Goal: Task Accomplishment & Management: Manage account settings

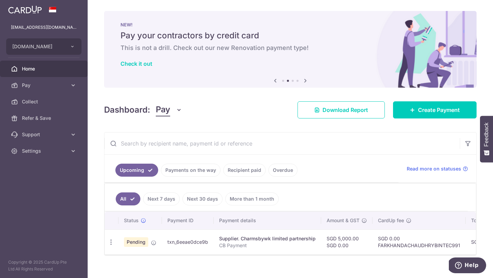
scroll to position [14, 0]
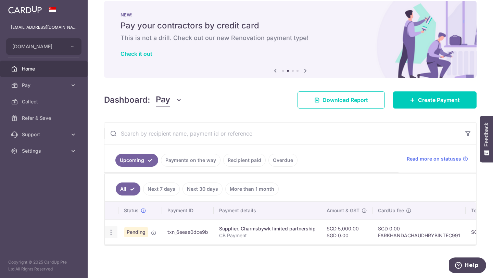
click at [110, 232] on div "Update payment Cancel payment" at bounding box center [111, 232] width 13 height 13
click at [113, 229] on icon "button" at bounding box center [111, 232] width 7 height 7
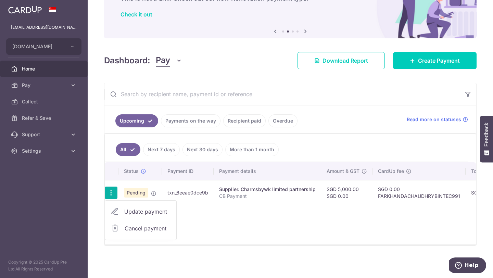
click at [160, 209] on span "Update payment" at bounding box center [147, 212] width 47 height 8
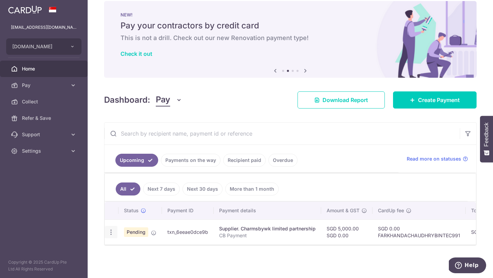
click at [113, 229] on icon "button" at bounding box center [111, 232] width 7 height 7
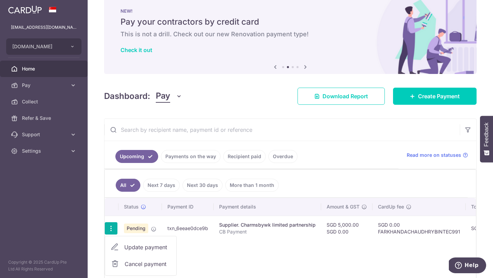
click at [117, 245] on icon at bounding box center [115, 247] width 8 height 8
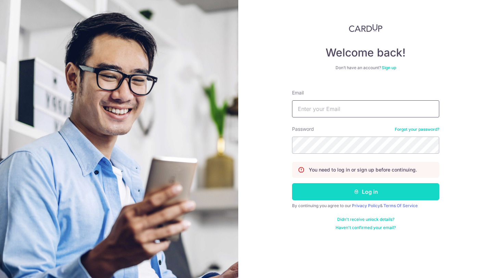
type input "work.wawaakay@gmail.com"
click at [328, 188] on button "Log in" at bounding box center [365, 191] width 147 height 17
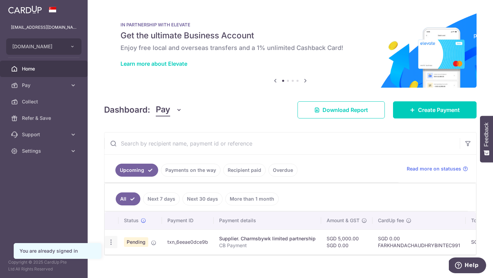
click at [113, 242] on icon "button" at bounding box center [111, 242] width 7 height 7
click at [123, 262] on link "Update payment" at bounding box center [140, 261] width 71 height 16
radio input "true"
type input "5,000.00"
type input "0.00"
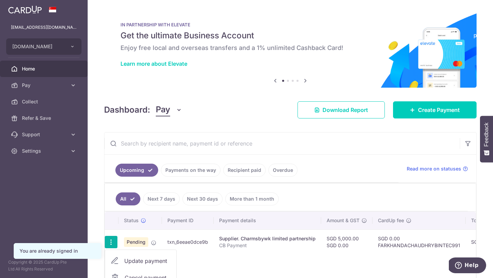
type input "03/10/2025"
type input "CB Payment"
type input "Machine suppl"
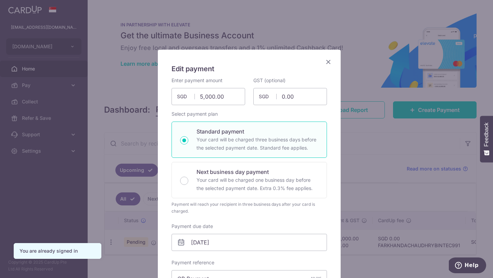
type input "FARKHANDACHAUDHRYBINTEC991"
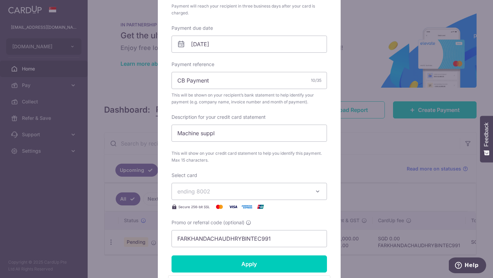
scroll to position [201, 0]
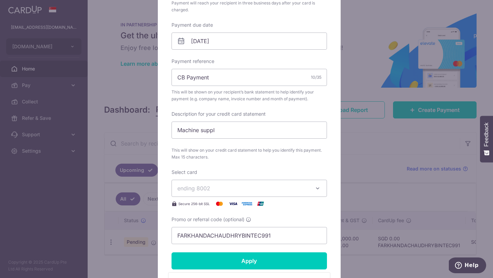
click at [227, 189] on span "ending 8002" at bounding box center [243, 188] width 132 height 8
click at [226, 220] on span "**** 8002" at bounding box center [249, 220] width 144 height 8
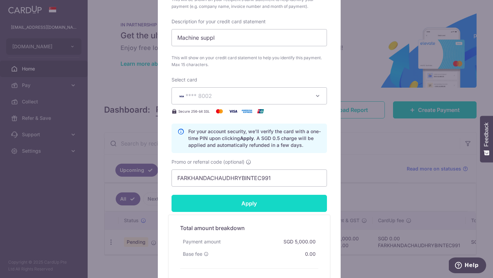
scroll to position [355, 0]
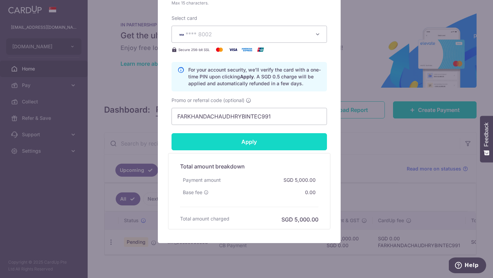
click at [250, 144] on input "Apply" at bounding box center [249, 141] width 155 height 17
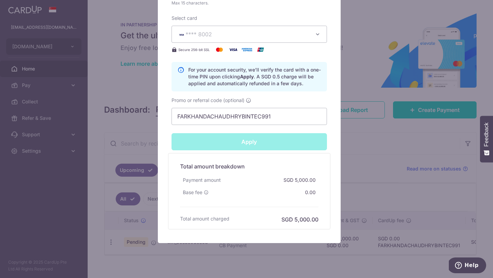
scroll to position [365, 0]
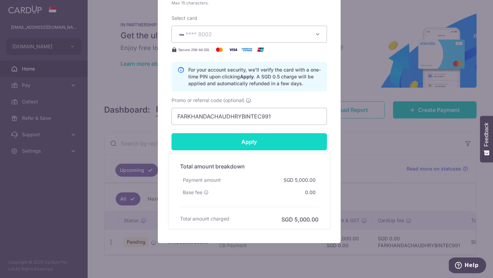
click at [250, 144] on input "Apply" at bounding box center [249, 141] width 155 height 17
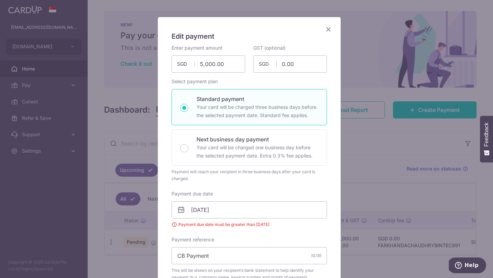
scroll to position [62, 0]
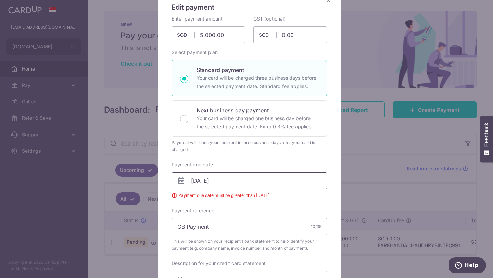
click at [216, 183] on input "03/10/2025" at bounding box center [249, 180] width 155 height 17
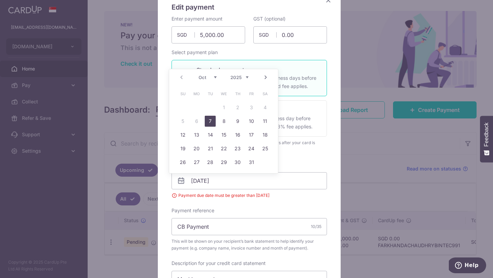
click at [213, 122] on link "7" at bounding box center [210, 121] width 11 height 11
type input "07/10/2025"
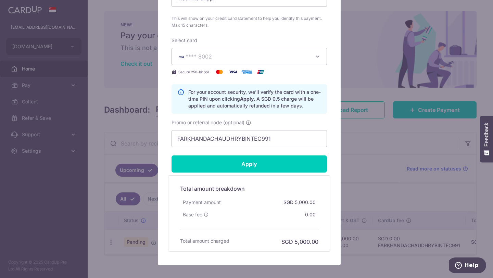
scroll to position [372, 0]
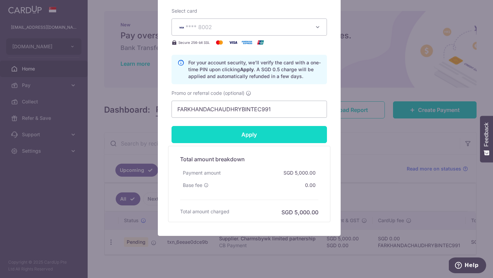
click at [264, 135] on input "Apply" at bounding box center [249, 134] width 155 height 17
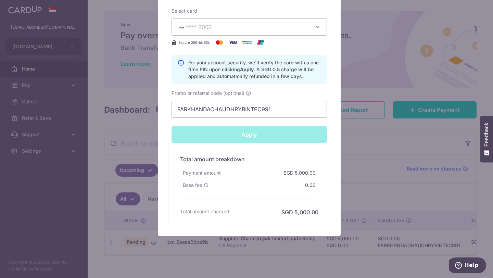
type input "Successfully Applied"
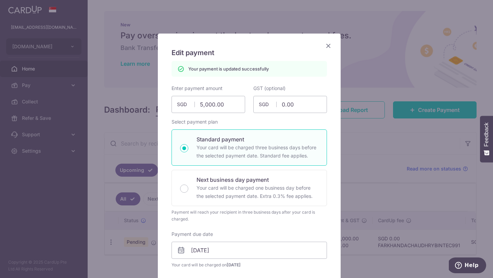
scroll to position [0, 0]
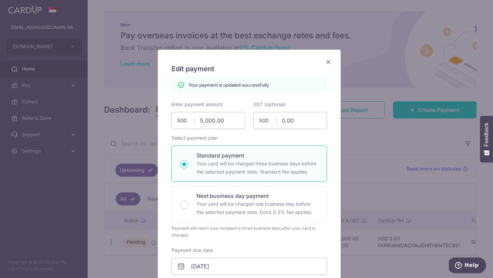
click at [325, 63] on icon "Close" at bounding box center [328, 62] width 8 height 9
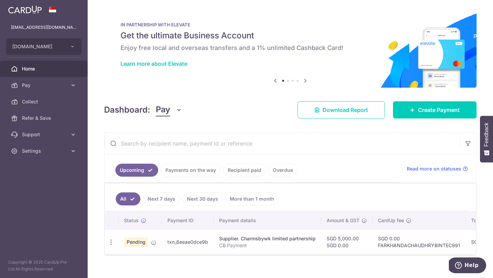
click at [328, 236] on td "SGD 5,000.00 SGD 0.00" at bounding box center [346, 241] width 51 height 25
click at [106, 243] on div "Update payment Cancel payment" at bounding box center [111, 242] width 13 height 13
click at [108, 244] on icon "button" at bounding box center [111, 242] width 7 height 7
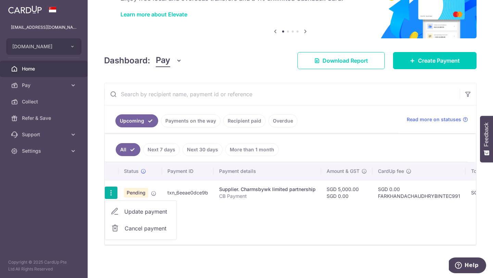
click at [155, 224] on span "Cancel payment" at bounding box center [148, 228] width 46 height 8
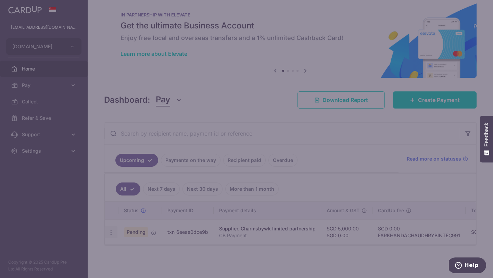
scroll to position [14, 0]
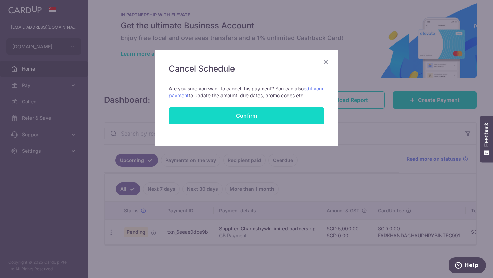
click at [224, 120] on button "Confirm" at bounding box center [246, 115] width 155 height 17
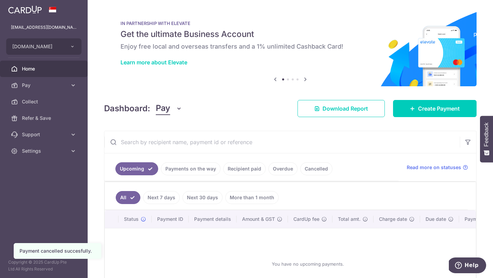
scroll to position [13, 0]
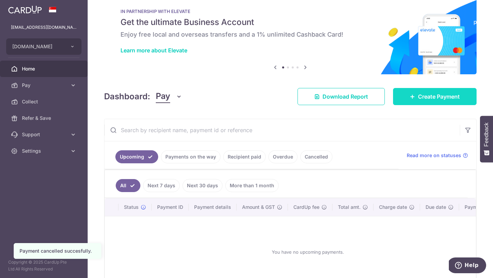
click at [413, 95] on link "Create Payment" at bounding box center [435, 96] width 84 height 17
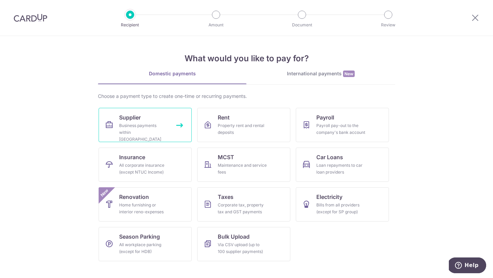
click at [154, 124] on div "Business payments within Singapore" at bounding box center [143, 132] width 49 height 21
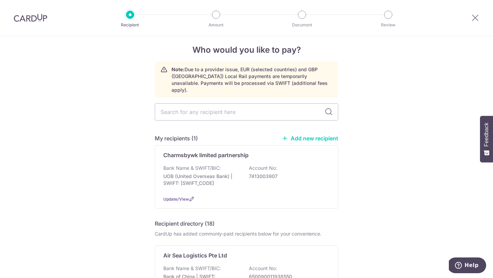
scroll to position [14, 0]
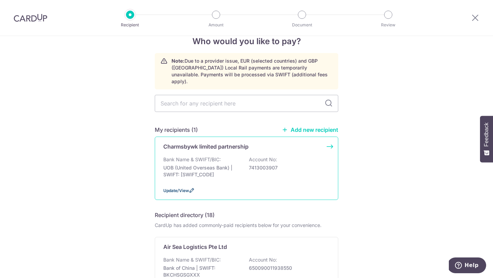
click at [172, 188] on span "Update/View" at bounding box center [176, 190] width 26 height 5
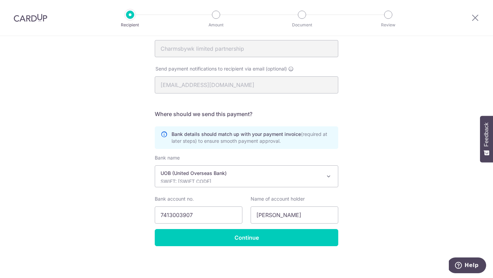
scroll to position [163, 0]
click at [285, 206] on div "Name of account holder [PERSON_NAME]" at bounding box center [295, 209] width 88 height 28
click at [282, 211] on input "[PERSON_NAME]" at bounding box center [295, 214] width 88 height 17
click at [281, 211] on input "[PERSON_NAME]" at bounding box center [295, 214] width 88 height 17
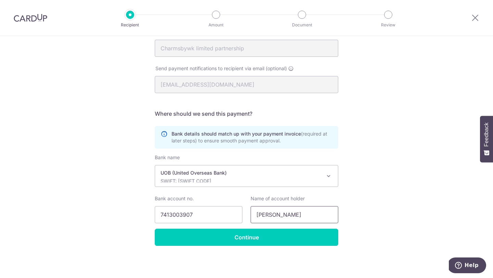
click at [281, 211] on input "[PERSON_NAME]" at bounding box center [295, 214] width 88 height 17
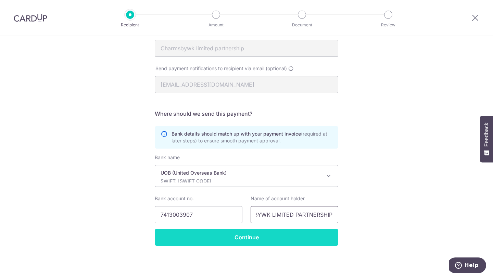
type input "CHARMSBYWK LIMITED PARTNERSHIP"
click at [172, 237] on form "Who should we send this supplier payment to? Country of bank account [GEOGRAPHI…" at bounding box center [247, 88] width 184 height 316
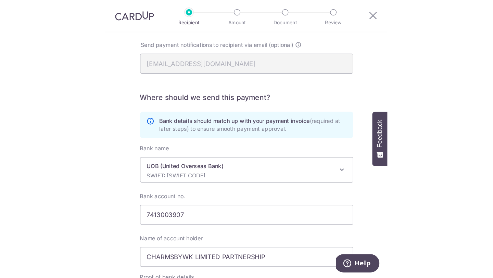
scroll to position [210, 0]
